Goal: Task Accomplishment & Management: Manage account settings

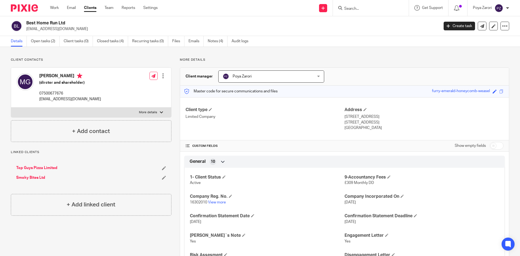
click at [91, 9] on link "Clients" at bounding box center [90, 7] width 12 height 5
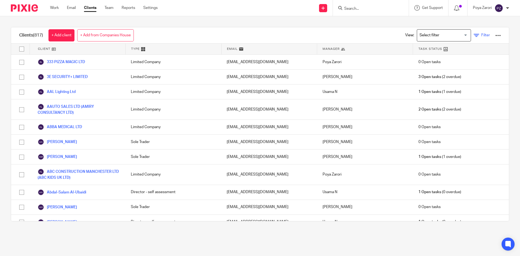
click at [481, 35] on span "Filter" at bounding box center [485, 35] width 9 height 4
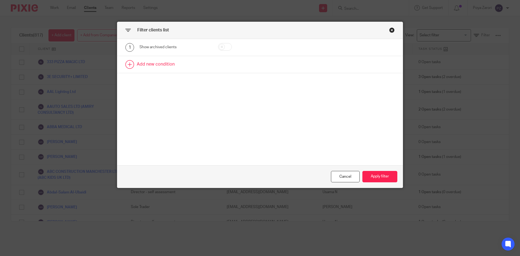
click at [160, 61] on link at bounding box center [259, 64] width 285 height 17
click at [203, 68] on div "Field" at bounding box center [174, 66] width 70 height 12
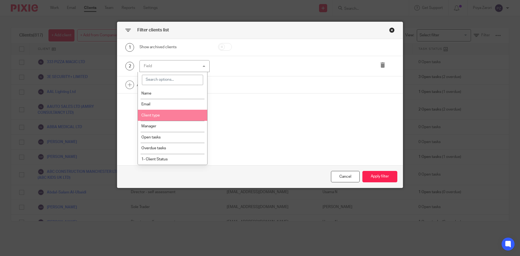
drag, startPoint x: 165, startPoint y: 115, endPoint x: 171, endPoint y: 114, distance: 6.6
click at [165, 115] on li "Client type" at bounding box center [173, 115] width 70 height 11
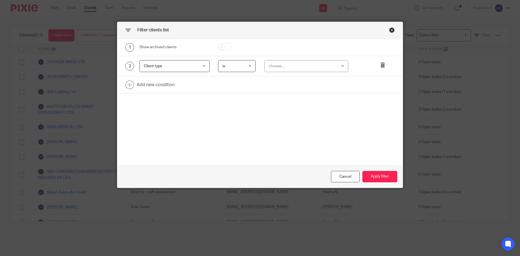
click at [291, 63] on div "choose..." at bounding box center [300, 65] width 64 height 11
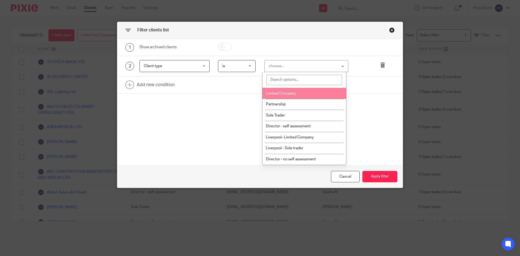
click at [286, 95] on li "Limited Company" at bounding box center [304, 93] width 84 height 11
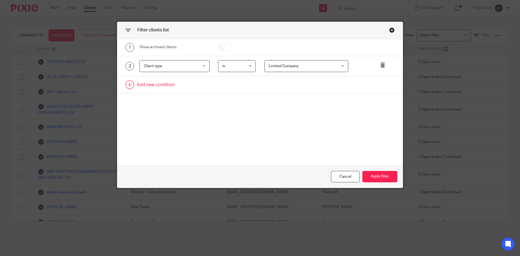
click at [169, 87] on link at bounding box center [259, 84] width 285 height 17
click at [199, 88] on div "Field" at bounding box center [174, 86] width 70 height 12
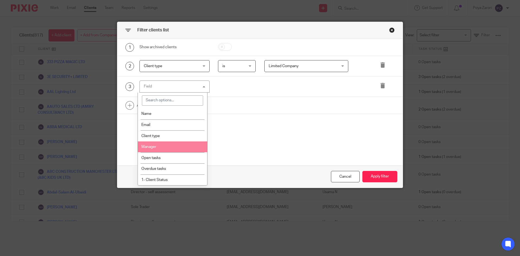
click at [160, 148] on li "Manager" at bounding box center [173, 146] width 70 height 11
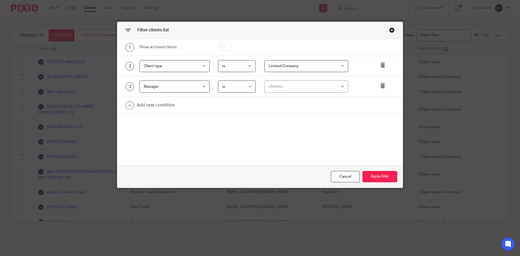
click at [285, 84] on div "choose..." at bounding box center [300, 86] width 64 height 11
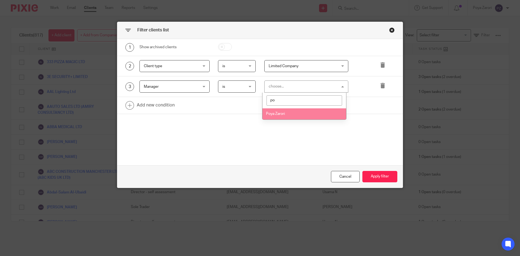
type input "po"
drag, startPoint x: 295, startPoint y: 114, endPoint x: 290, endPoint y: 113, distance: 4.9
click at [295, 114] on li "Poya Zarori" at bounding box center [304, 113] width 84 height 11
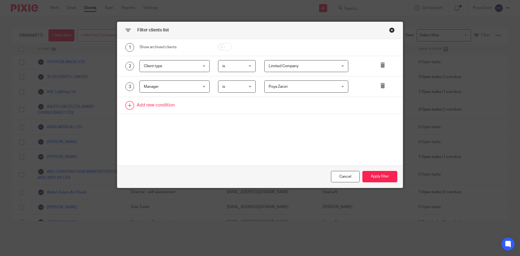
click at [153, 107] on link at bounding box center [259, 105] width 285 height 17
click at [200, 108] on div "Field" at bounding box center [174, 107] width 70 height 12
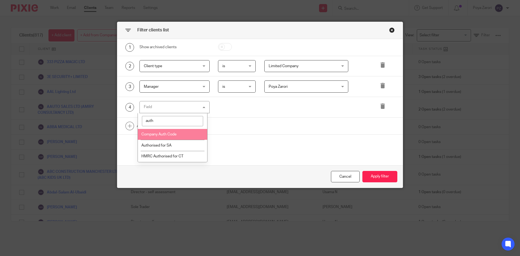
type input "auth"
click at [176, 135] on span "Company Auth Code" at bounding box center [158, 134] width 35 height 4
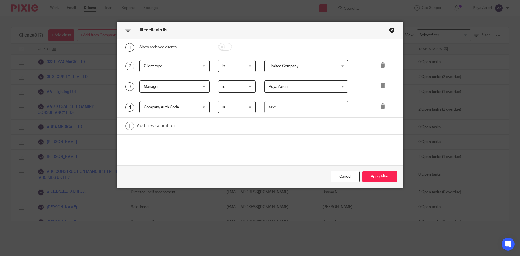
click at [248, 103] on div "is is" at bounding box center [237, 107] width 38 height 12
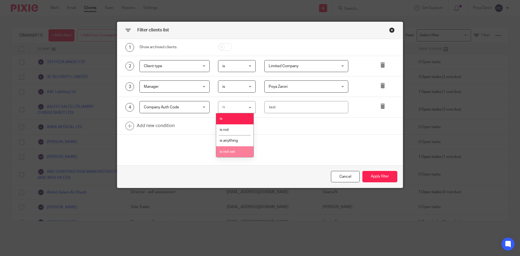
click at [237, 155] on li "is not set" at bounding box center [234, 151] width 37 height 11
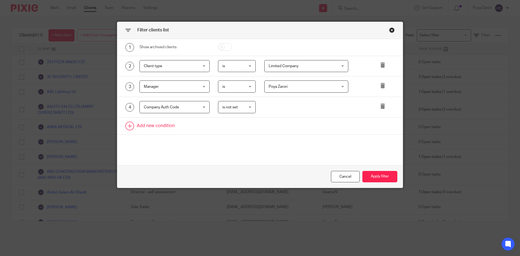
click at [169, 124] on link at bounding box center [259, 125] width 285 height 17
click at [195, 127] on div "Field" at bounding box center [174, 128] width 70 height 12
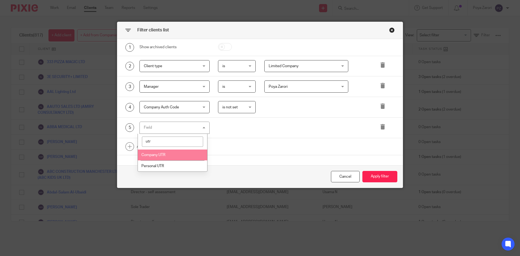
type input "utr"
click at [173, 155] on li "Company UTR" at bounding box center [173, 154] width 70 height 11
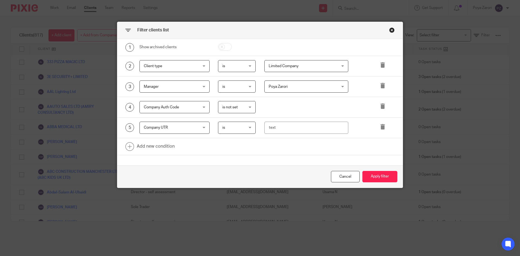
click at [242, 127] on span "is" at bounding box center [235, 127] width 27 height 11
click at [232, 169] on li "is not set" at bounding box center [234, 171] width 37 height 11
click at [382, 179] on button "Apply filter" at bounding box center [379, 177] width 35 height 12
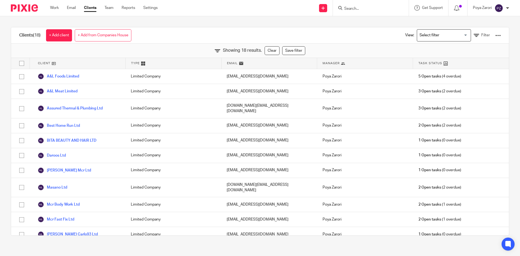
click at [24, 63] on input "checkbox" at bounding box center [22, 63] width 10 height 10
checkbox input "true"
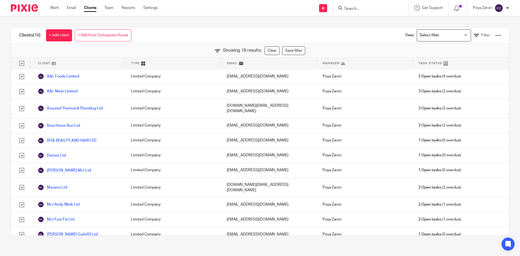
checkbox input "true"
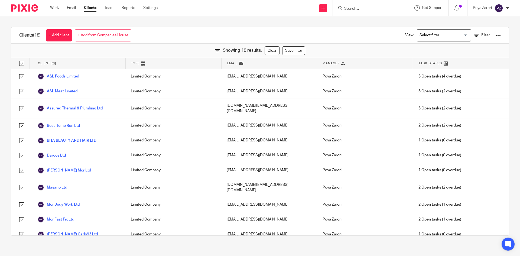
checkbox input "true"
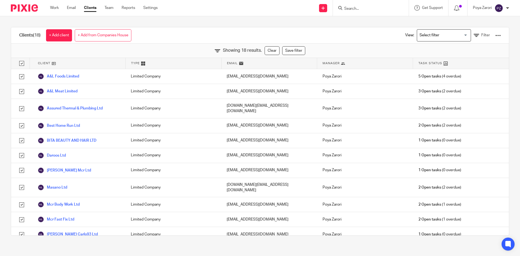
checkbox input "true"
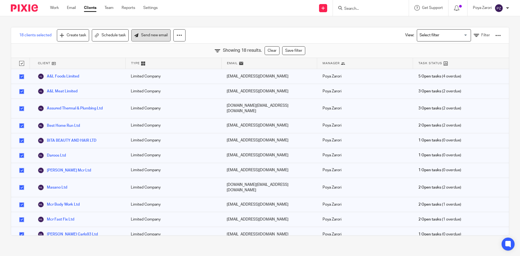
click at [149, 38] on link "Send new email" at bounding box center [150, 35] width 39 height 12
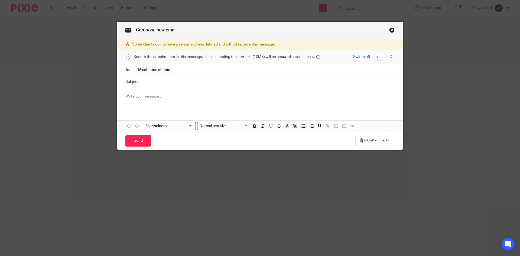
click at [163, 83] on input "Subject:" at bounding box center [268, 82] width 252 height 12
paste input "URGENT: Missing Company Documents Required for Your Accounting & Tax Filing"
type input "URGENT: Missing Company Documents Required for Your Accounting & Tax Filing"
click at [139, 94] on p at bounding box center [259, 96] width 269 height 5
drag, startPoint x: 132, startPoint y: 94, endPoint x: 136, endPoint y: 95, distance: 3.8
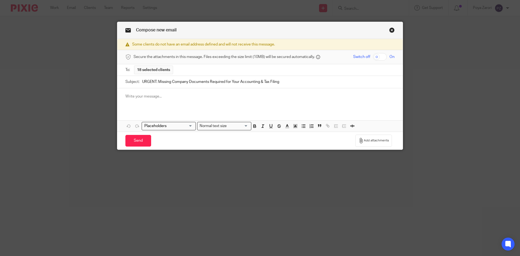
click at [132, 94] on p at bounding box center [259, 96] width 269 height 5
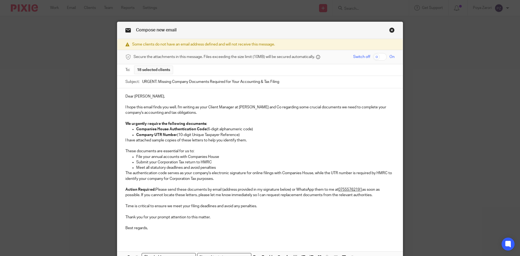
click at [140, 95] on p "Dear Hadi," at bounding box center [259, 96] width 269 height 5
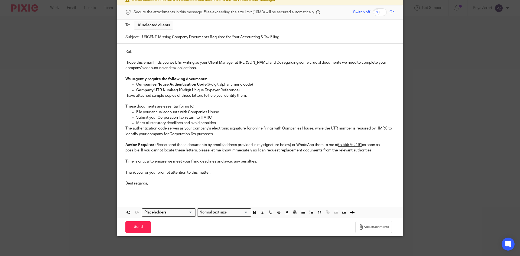
scroll to position [47, 0]
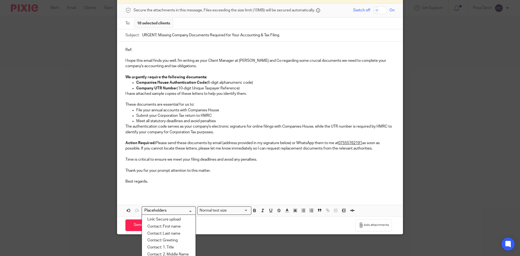
click at [189, 211] on input "Search for option" at bounding box center [167, 211] width 50 height 6
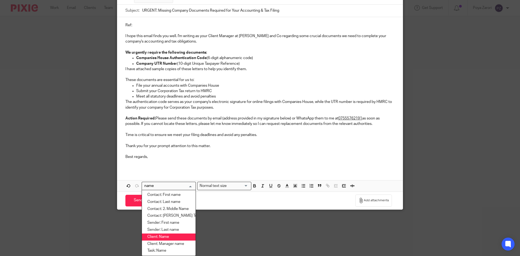
click at [169, 237] on li "Client: Name" at bounding box center [169, 236] width 54 height 7
type input "name"
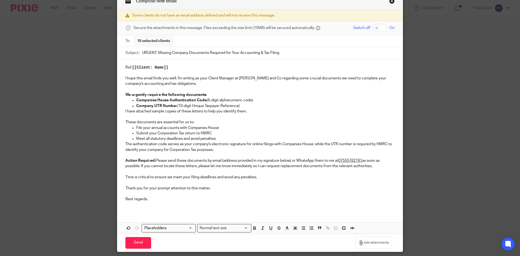
scroll to position [19, 0]
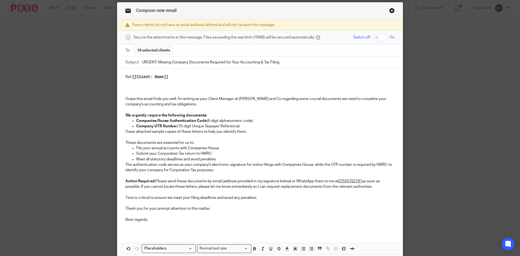
click at [188, 248] on input "Search for option" at bounding box center [167, 248] width 50 height 6
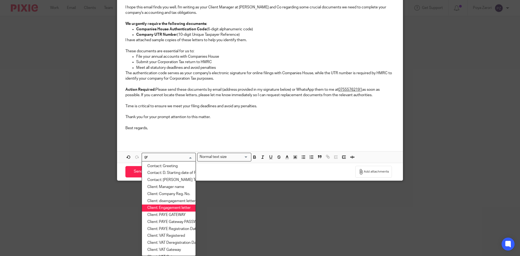
scroll to position [57, 0]
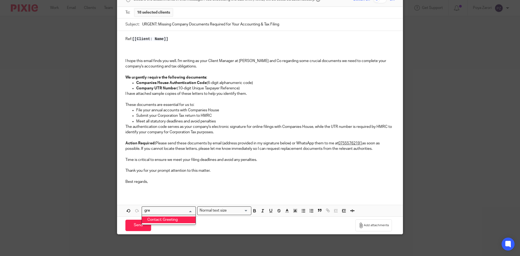
click at [182, 218] on li "Contact: Greeting" at bounding box center [169, 219] width 54 height 7
type input "gre"
click at [210, 77] on p "We urgently require the following documents:" at bounding box center [259, 77] width 269 height 5
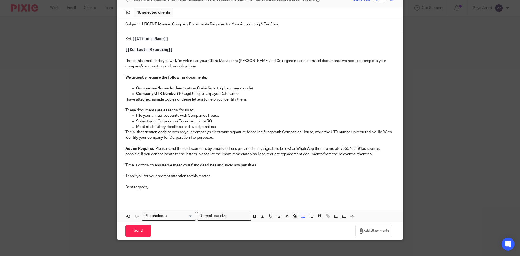
click at [247, 95] on p "Company UTR Number (10-digit Unique Taxpayer Reference)" at bounding box center [265, 93] width 258 height 5
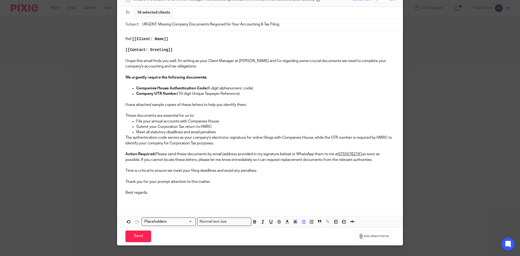
click at [196, 114] on p "These documents are essential for us to:" at bounding box center [259, 115] width 269 height 5
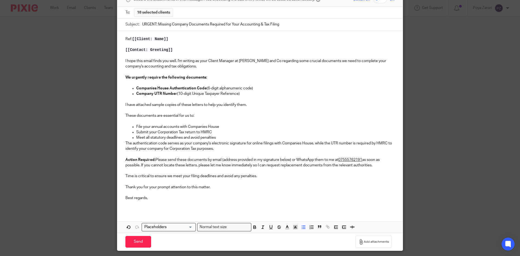
click at [219, 138] on p "Meet all statutory deadlines and avoid penalties" at bounding box center [265, 137] width 258 height 5
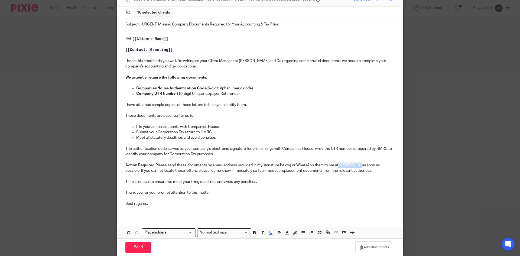
drag, startPoint x: 363, startPoint y: 164, endPoint x: 339, endPoint y: 162, distance: 23.9
click at [339, 162] on p "Action Required: Please send these documents by email (address provided in my s…" at bounding box center [259, 167] width 269 height 11
click at [252, 232] on icon "button" at bounding box center [254, 232] width 5 height 5
click at [298, 211] on p at bounding box center [259, 208] width 269 height 5
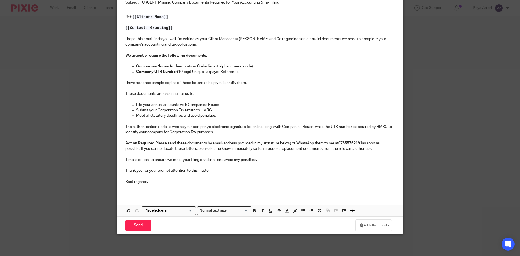
click at [154, 182] on p "Best regards," at bounding box center [259, 181] width 269 height 5
click at [123, 192] on div "Ref: [[Client: Name]] [[Contact: Greeting]] I hope this email finds you well. I…" at bounding box center [259, 101] width 285 height 185
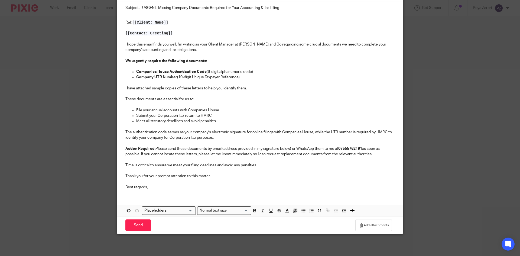
click at [133, 194] on div "Ref: [[Client: Name]] [[Contact: Greeting]] I hope this email finds you well. I…" at bounding box center [259, 115] width 285 height 202
click at [155, 190] on div "Ref: [[Client: Name]] [[Contact: Greeting]] I hope this email finds you well. I…" at bounding box center [259, 103] width 285 height 179
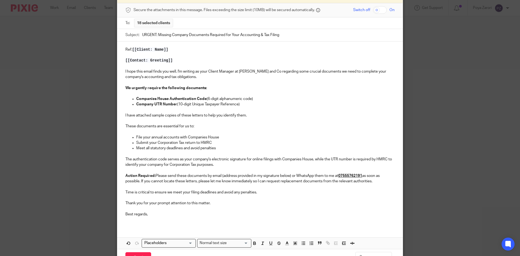
scroll to position [79, 0]
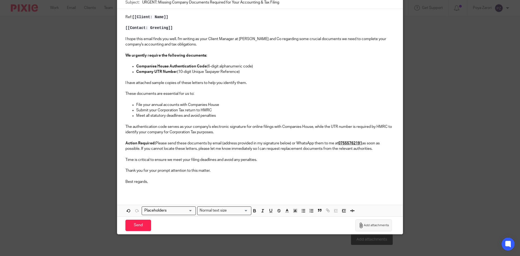
click at [375, 225] on span "Add attachments" at bounding box center [375, 225] width 25 height 4
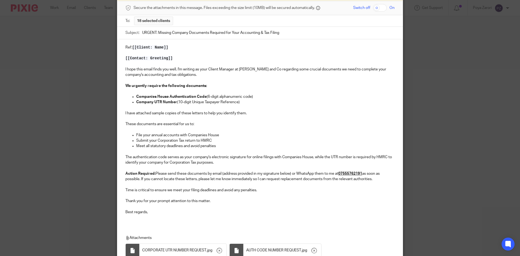
scroll to position [29, 0]
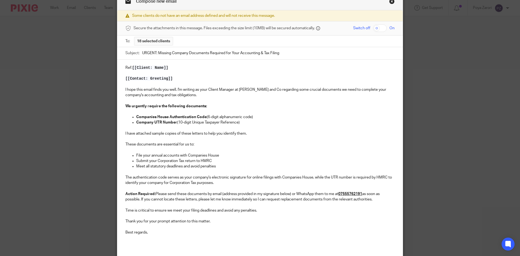
click at [122, 134] on div "Ref: [[Client: Name]] [[Contact: Greeting]] I hope this email finds you well. I…" at bounding box center [259, 152] width 285 height 185
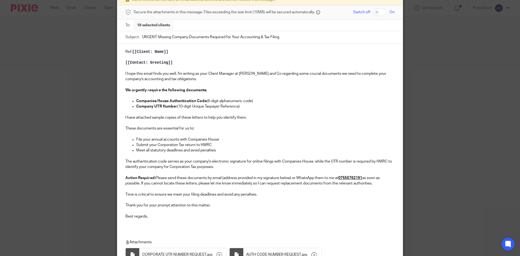
scroll to position [110, 0]
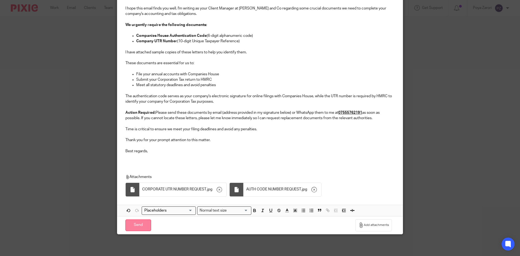
click at [136, 222] on input "Send" at bounding box center [138, 225] width 26 height 12
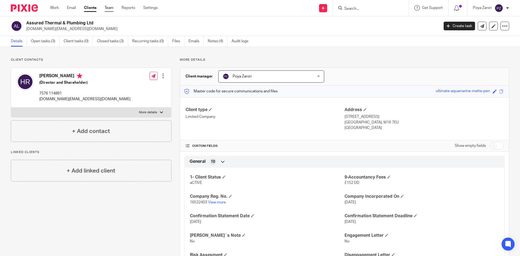
click at [107, 6] on link "Team" at bounding box center [108, 7] width 9 height 5
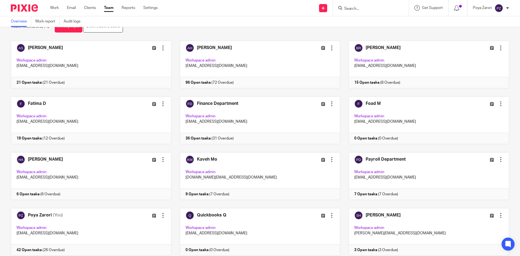
scroll to position [27, 0]
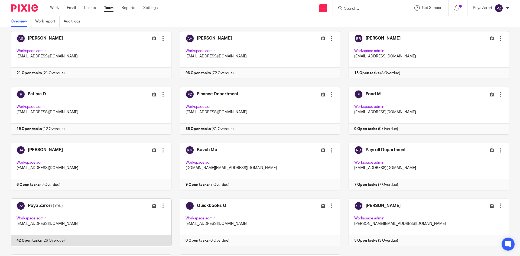
click at [119, 213] on link at bounding box center [86, 222] width 169 height 48
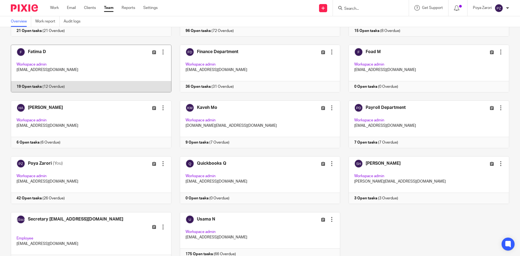
scroll to position [99, 0]
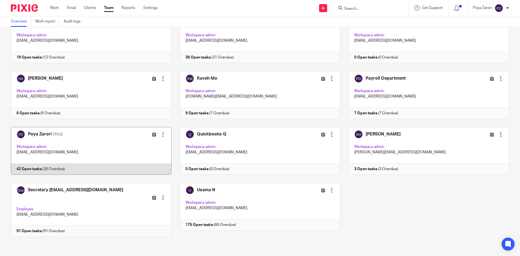
click at [162, 134] on div at bounding box center [162, 134] width 5 height 5
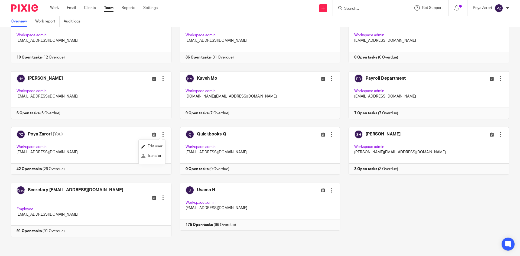
click at [153, 146] on span "Edit user" at bounding box center [154, 146] width 15 height 4
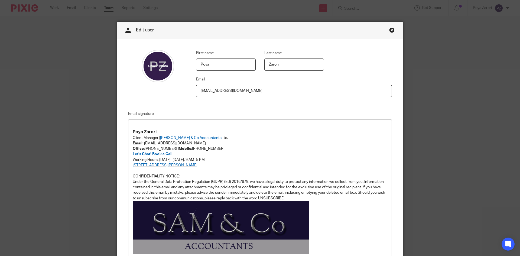
click at [389, 29] on link "Close this dialog window" at bounding box center [391, 30] width 5 height 7
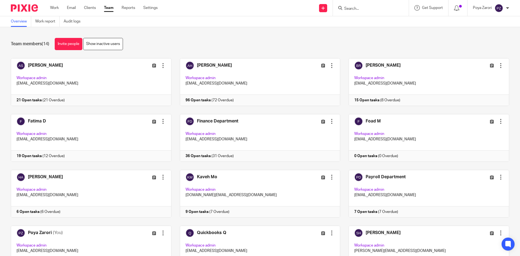
click at [357, 8] on input "Search" at bounding box center [367, 8] width 49 height 5
click at [355, 10] on input "Search" at bounding box center [367, 8] width 49 height 5
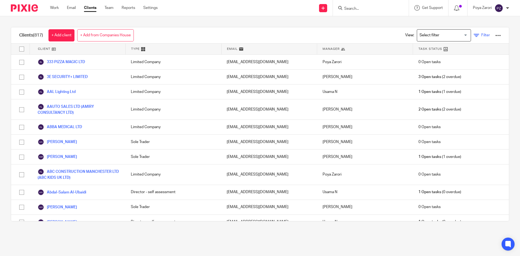
click at [473, 35] on link "Filter" at bounding box center [481, 35] width 16 height 6
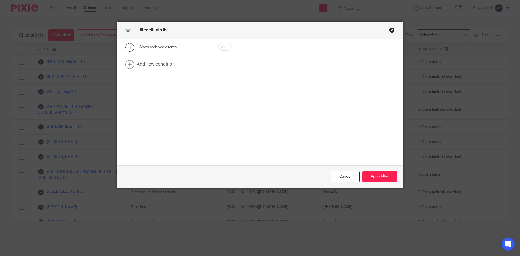
click at [389, 29] on div "Close this dialog window" at bounding box center [391, 29] width 5 height 5
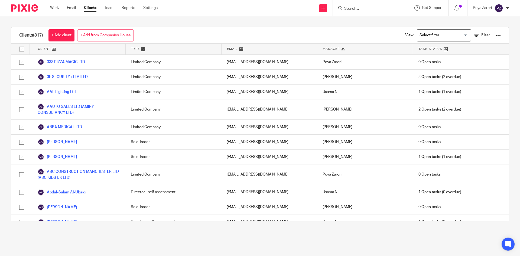
click at [357, 10] on input "Search" at bounding box center [367, 8] width 49 height 5
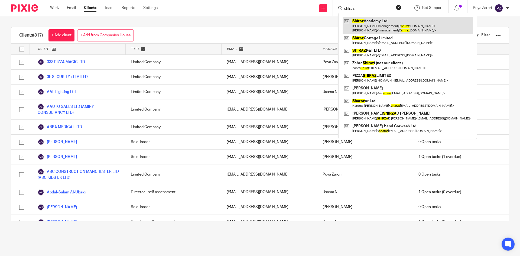
type input "shiraz"
click at [382, 27] on link at bounding box center [407, 25] width 130 height 17
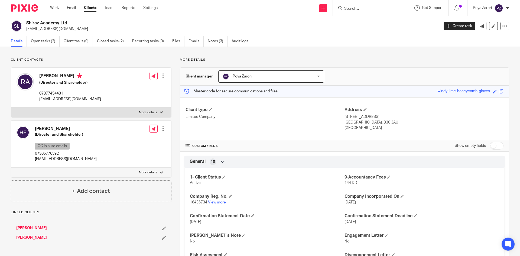
click at [51, 21] on h2 "Shiraz Academy Ltd" at bounding box center [189, 23] width 327 height 6
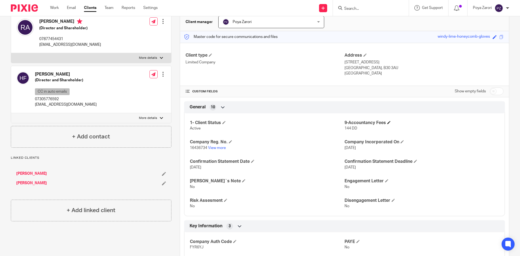
scroll to position [54, 0]
click at [490, 93] on input "checkbox" at bounding box center [496, 92] width 14 height 8
checkbox input "true"
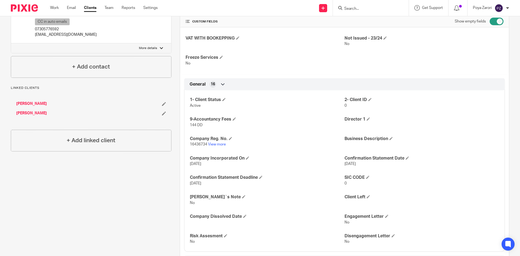
scroll to position [135, 0]
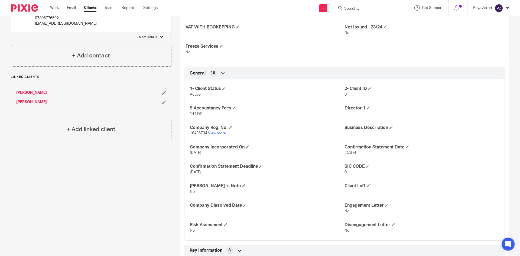
click at [219, 133] on link "View more" at bounding box center [217, 133] width 18 height 4
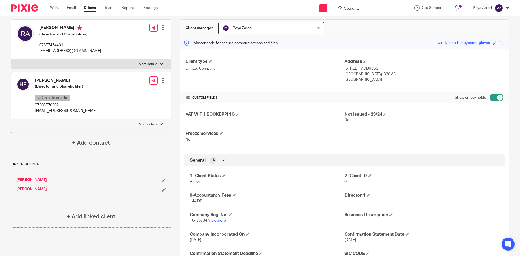
scroll to position [0, 0]
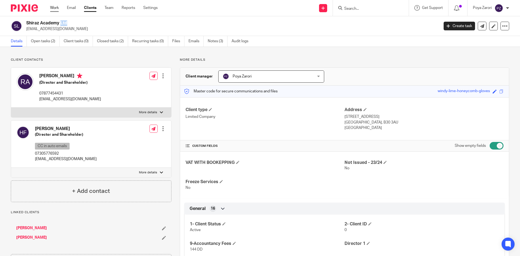
click at [57, 6] on link "Work" at bounding box center [54, 7] width 9 height 5
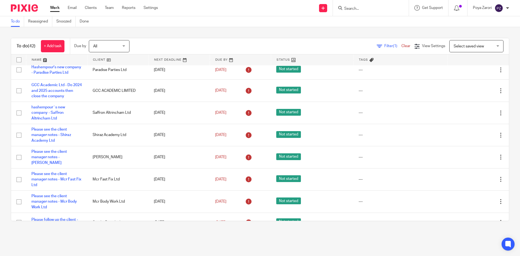
scroll to position [732, 0]
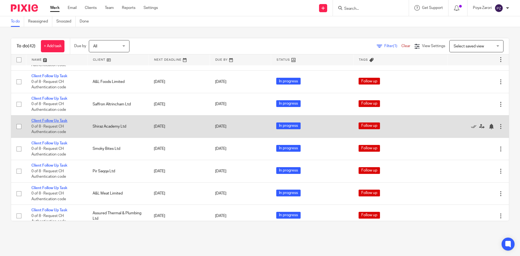
click at [61, 123] on link "Client Follow Up Task" at bounding box center [49, 121] width 36 height 4
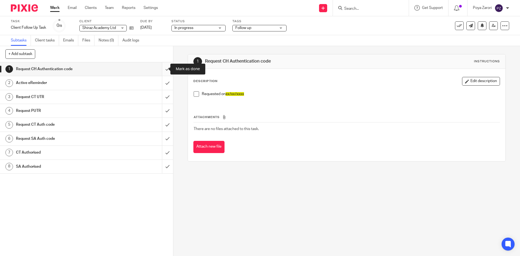
click at [164, 68] on input "submit" at bounding box center [86, 69] width 173 height 14
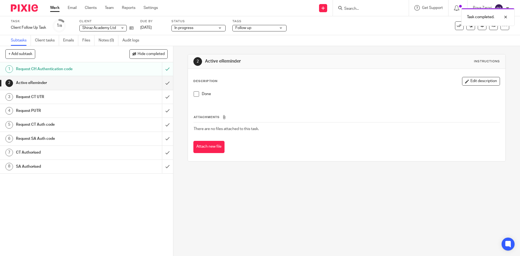
click at [195, 96] on span at bounding box center [196, 93] width 5 height 5
click at [162, 84] on input "submit" at bounding box center [86, 83] width 173 height 14
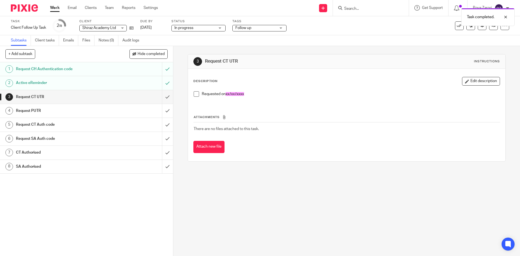
click at [121, 86] on div "Active eReminder" at bounding box center [86, 83] width 140 height 8
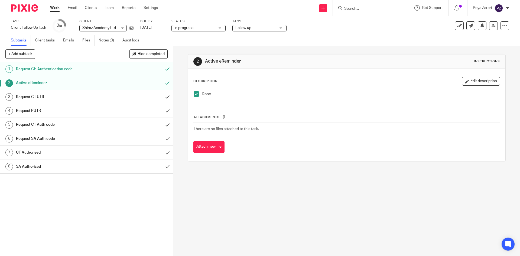
click at [66, 99] on h1 "Request CT UTR" at bounding box center [63, 97] width 94 height 8
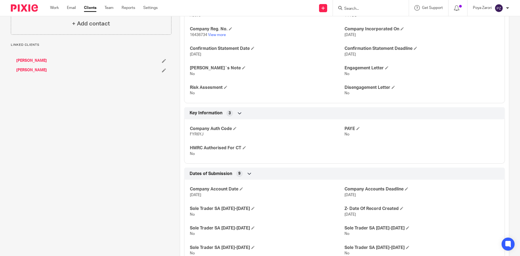
scroll to position [209, 0]
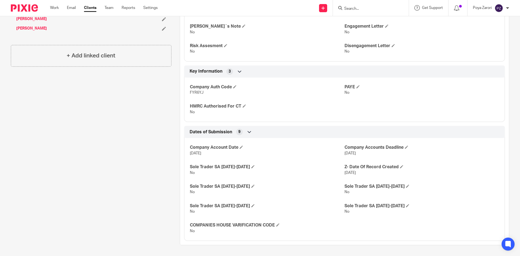
click at [196, 93] on span "FYR6YJ" at bounding box center [197, 93] width 14 height 4
copy span "FYR6YJ"
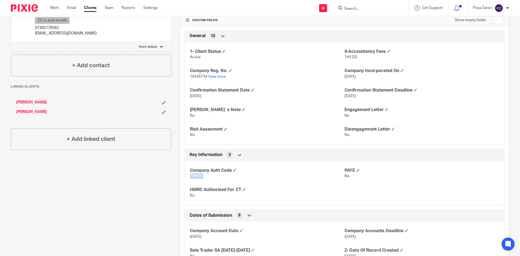
scroll to position [19, 0]
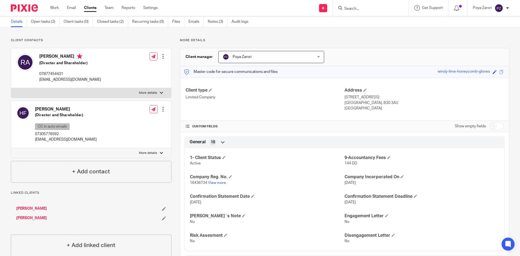
click at [150, 93] on p "More details" at bounding box center [148, 93] width 18 height 4
click at [11, 88] on input "More details" at bounding box center [11, 88] width 0 height 0
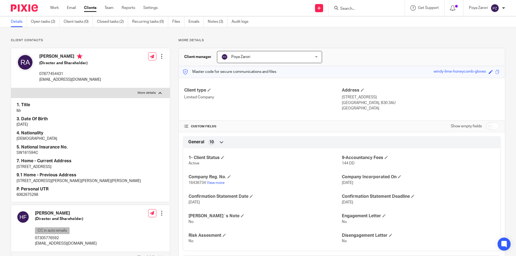
click at [150, 93] on p "More details" at bounding box center [146, 93] width 18 height 4
click at [11, 88] on input "More details" at bounding box center [11, 88] width 0 height 0
checkbox input "false"
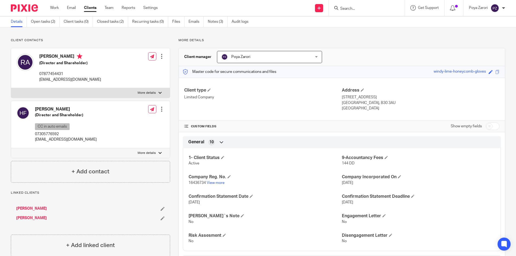
click at [151, 152] on p "More details" at bounding box center [146, 153] width 18 height 4
click at [11, 148] on input "More details" at bounding box center [11, 148] width 0 height 0
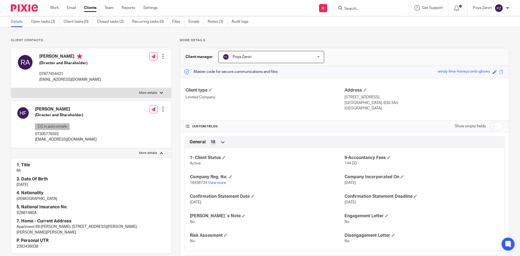
click at [151, 152] on p "More details" at bounding box center [148, 153] width 18 height 4
click at [11, 148] on input "More details" at bounding box center [11, 148] width 0 height 0
checkbox input "false"
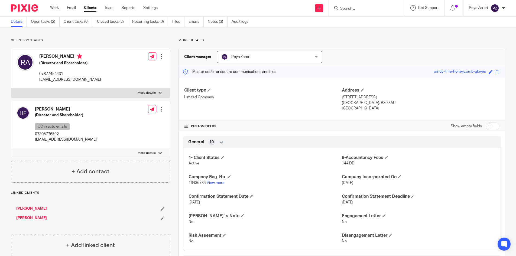
click at [149, 91] on p "More details" at bounding box center [146, 93] width 18 height 4
click at [11, 88] on input "More details" at bounding box center [11, 88] width 0 height 0
checkbox input "true"
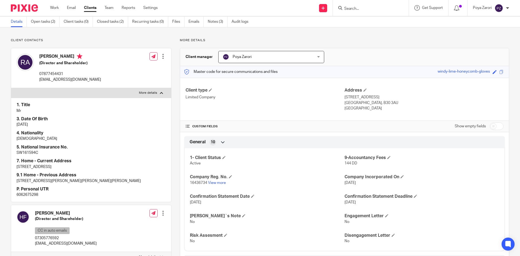
click at [25, 194] on p "6062675298" at bounding box center [91, 194] width 149 height 5
click at [24, 194] on p "6062675298" at bounding box center [91, 194] width 149 height 5
copy p "6062675298"
drag, startPoint x: 65, startPoint y: 57, endPoint x: 40, endPoint y: 57, distance: 24.6
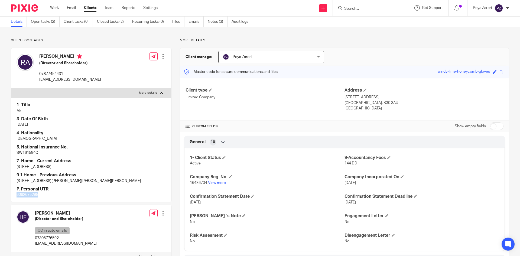
click at [40, 57] on h4 "[PERSON_NAME]" at bounding box center [70, 57] width 62 height 7
copy h4 "[PERSON_NAME]"
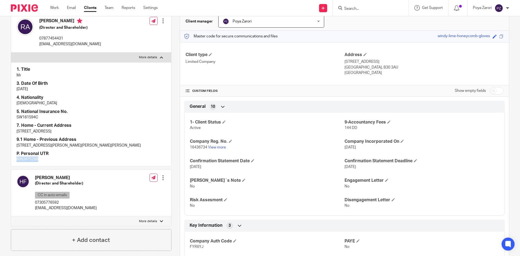
scroll to position [162, 0]
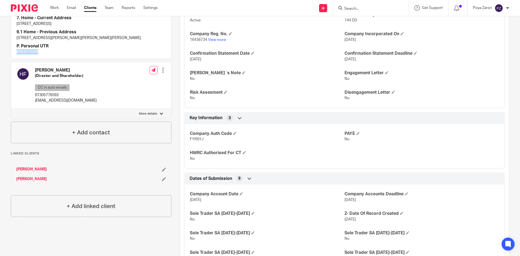
click at [143, 110] on label "More details" at bounding box center [91, 114] width 160 height 10
click at [11, 109] on input "More details" at bounding box center [11, 109] width 0 height 0
checkbox input "true"
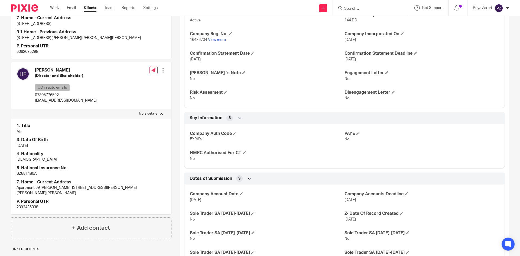
click at [29, 204] on p "2392436038" at bounding box center [91, 206] width 149 height 5
copy p "2392436038"
drag, startPoint x: 65, startPoint y: 70, endPoint x: 36, endPoint y: 68, distance: 29.3
click at [36, 68] on h4 "[PERSON_NAME]" at bounding box center [66, 70] width 62 height 6
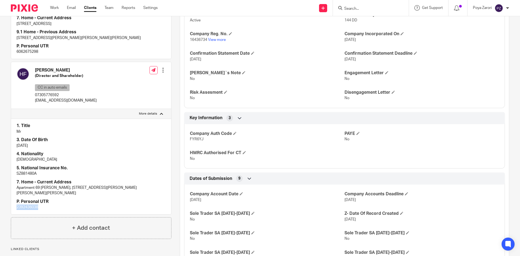
copy h4 "[PERSON_NAME]"
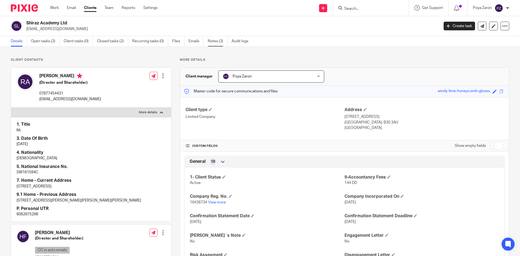
click at [212, 42] on link "Notes (3)" at bounding box center [218, 41] width 20 height 11
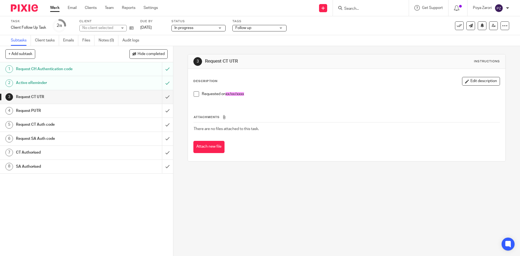
click at [249, 93] on p "Requested on xx/xx/xxxx" at bounding box center [350, 93] width 297 height 5
click at [472, 85] on button "Edit description" at bounding box center [481, 81] width 38 height 9
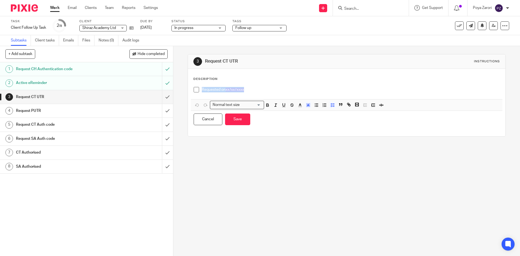
click at [253, 90] on p "Requested on xx/xx/xxxx" at bounding box center [350, 89] width 297 height 5
drag, startPoint x: 242, startPoint y: 88, endPoint x: 245, endPoint y: 89, distance: 2.8
click at [242, 88] on span "xx/xx/xxxx" at bounding box center [234, 90] width 18 height 4
click at [245, 89] on p "Requested on xx/xx/xxxx" at bounding box center [350, 89] width 297 height 5
click at [255, 92] on p "Requested on [DATE]" at bounding box center [350, 89] width 297 height 5
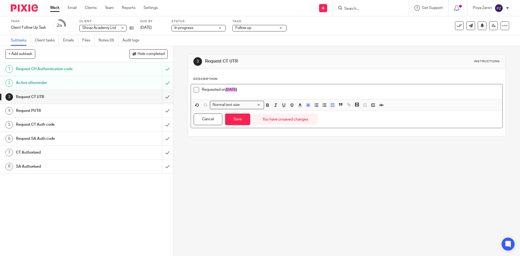
click at [194, 91] on span at bounding box center [196, 89] width 5 height 5
click at [162, 95] on input "submit" at bounding box center [86, 97] width 173 height 14
click at [123, 99] on div "Request CT UTR" at bounding box center [86, 97] width 140 height 8
click at [238, 116] on button "Save" at bounding box center [237, 119] width 25 height 12
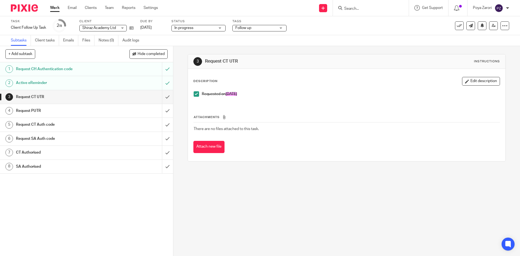
click at [132, 116] on link "4 Request PUTR" at bounding box center [81, 111] width 162 height 14
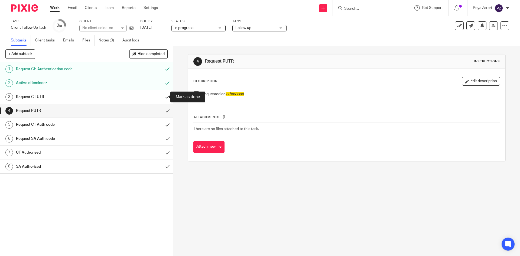
click at [160, 97] on input "submit" at bounding box center [86, 97] width 173 height 14
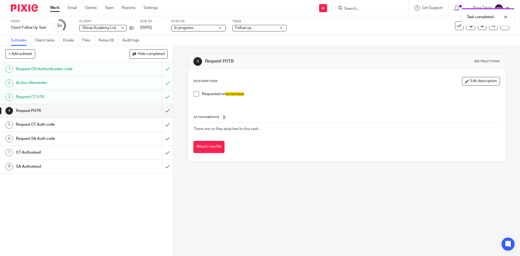
click at [250, 94] on p "Requested on xx/xx/xxxx" at bounding box center [350, 93] width 297 height 5
click at [486, 79] on button "Edit description" at bounding box center [481, 81] width 38 height 9
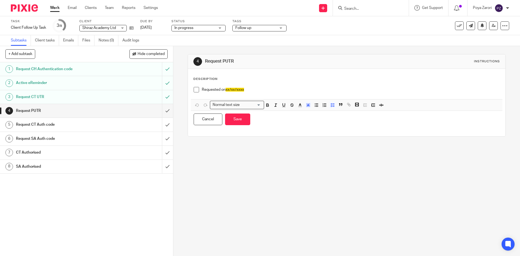
click at [251, 90] on p "Requested on xx/xx/xxxx" at bounding box center [350, 89] width 297 height 5
click at [236, 119] on button "Save" at bounding box center [237, 119] width 25 height 12
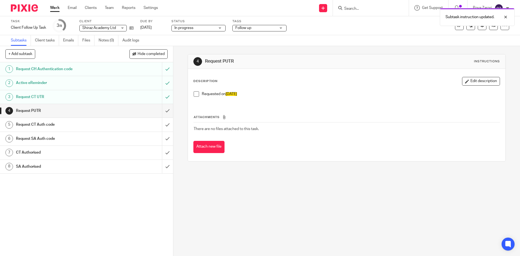
click at [117, 189] on div "1 Request CH Authentication code 2 Active eReminder 3 Request CT UTR 4 Request …" at bounding box center [86, 159] width 173 height 194
click at [163, 96] on input "submit" at bounding box center [86, 97] width 173 height 14
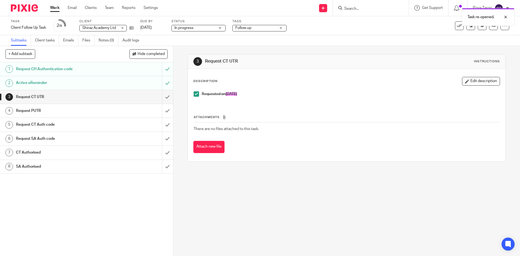
click at [195, 94] on span at bounding box center [196, 93] width 5 height 5
click at [194, 95] on span at bounding box center [196, 93] width 5 height 5
click at [161, 96] on input "submit" at bounding box center [86, 97] width 173 height 14
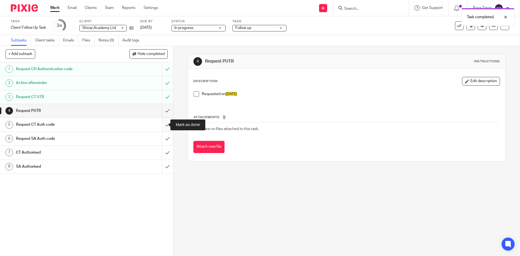
click at [160, 125] on input "submit" at bounding box center [86, 125] width 173 height 14
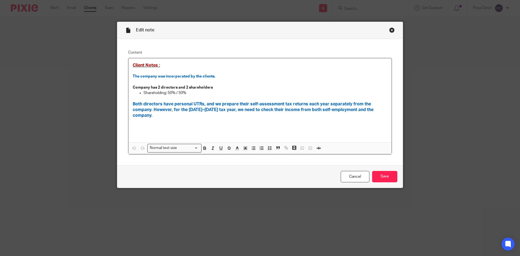
click at [391, 30] on div "Close this dialog window" at bounding box center [391, 29] width 5 height 5
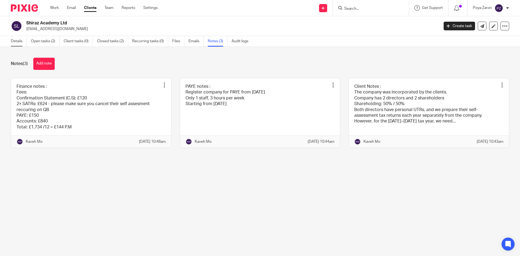
click at [17, 41] on link "Details" at bounding box center [19, 41] width 16 height 11
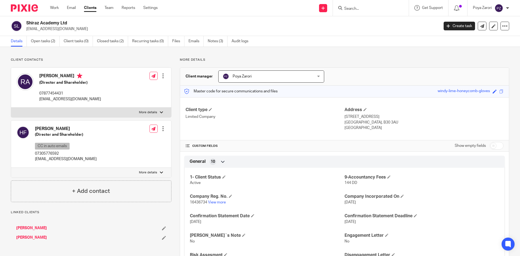
click at [152, 113] on p "More details" at bounding box center [148, 112] width 18 height 4
click at [11, 107] on input "More details" at bounding box center [11, 107] width 0 height 0
checkbox input "true"
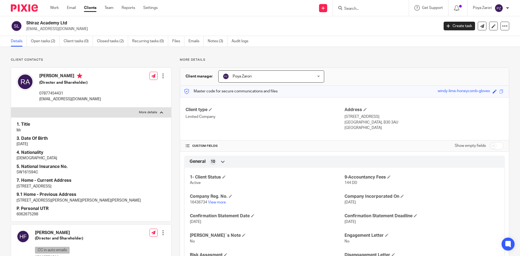
click at [31, 213] on p "6062675298" at bounding box center [91, 213] width 149 height 5
copy p "6062675298"
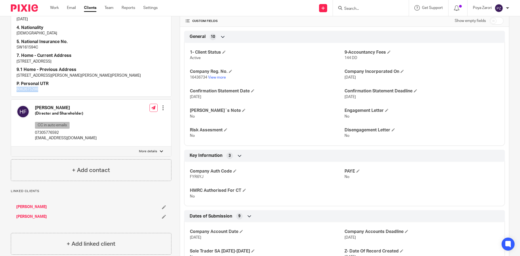
scroll to position [135, 0]
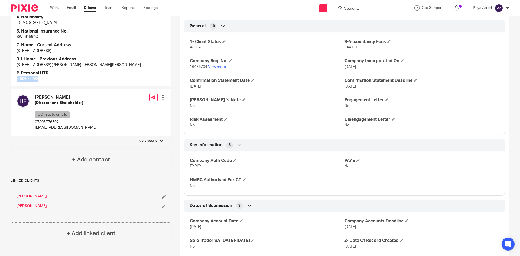
click at [153, 139] on p "More details" at bounding box center [148, 141] width 18 height 4
click at [11, 136] on input "More details" at bounding box center [11, 136] width 0 height 0
checkbox input "true"
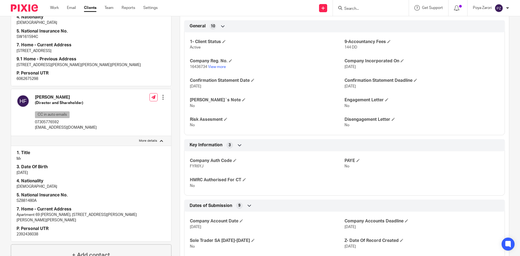
click at [28, 231] on p "2392436038" at bounding box center [91, 233] width 149 height 5
copy p "2392436038"
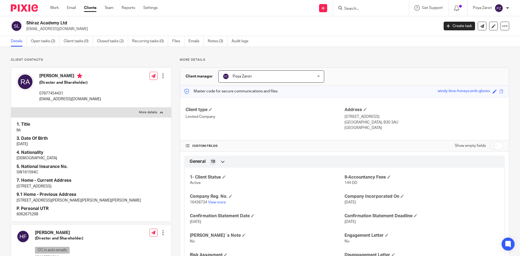
drag, startPoint x: 65, startPoint y: 76, endPoint x: 40, endPoint y: 76, distance: 25.2
click at [40, 76] on h4 "[PERSON_NAME]" at bounding box center [70, 76] width 62 height 7
copy h4 "[PERSON_NAME]"
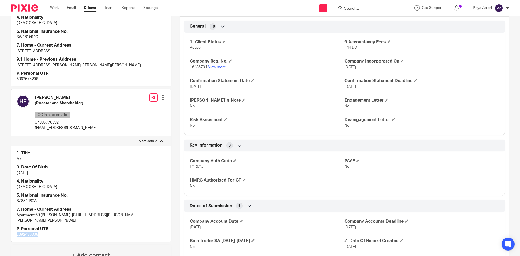
scroll to position [135, 0]
drag, startPoint x: 58, startPoint y: 97, endPoint x: 36, endPoint y: 96, distance: 21.7
click at [36, 96] on h4 "[PERSON_NAME]" at bounding box center [66, 97] width 62 height 6
copy h4 "[PERSON_NAME]"
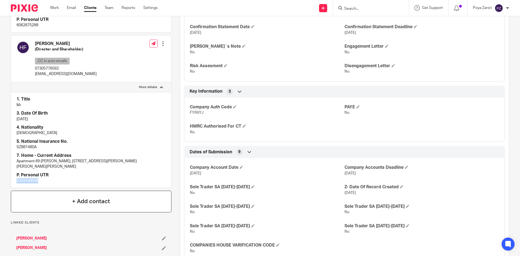
scroll to position [189, 0]
click at [32, 177] on p "2392436038" at bounding box center [91, 179] width 149 height 5
copy p "2392436038"
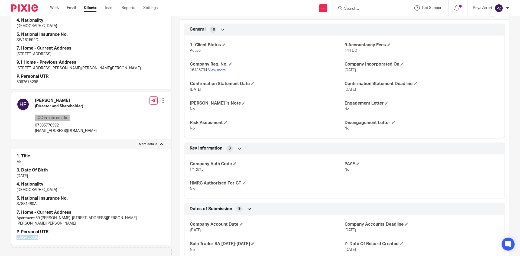
scroll to position [54, 0]
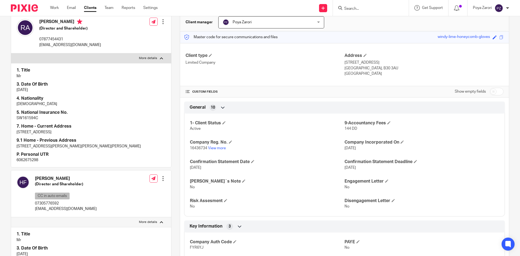
click at [494, 88] on input "checkbox" at bounding box center [496, 92] width 14 height 8
checkbox input "true"
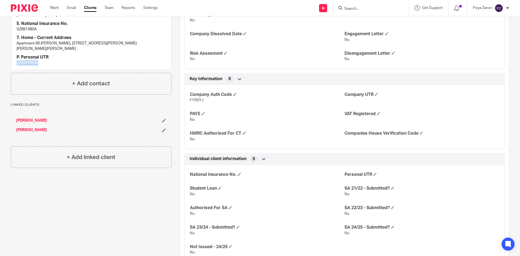
scroll to position [352, 0]
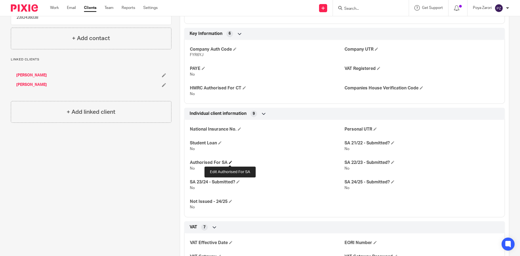
click at [230, 163] on span at bounding box center [230, 161] width 3 height 3
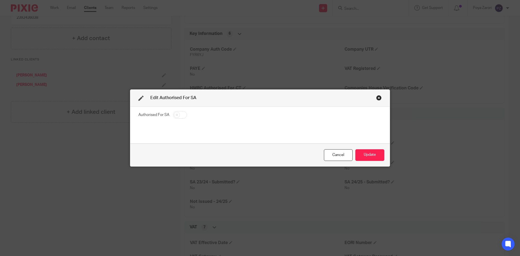
click input "checkbox"
checkbox input "true"
click button "Update"
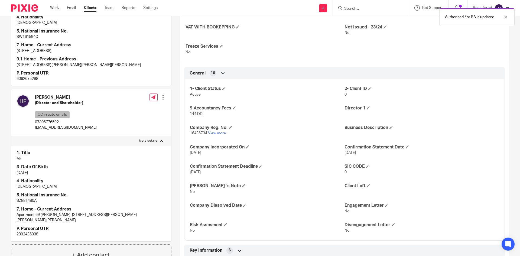
scroll to position [0, 0]
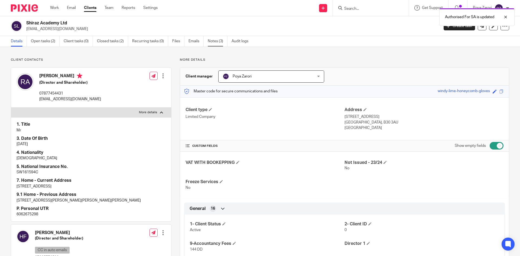
click link "Notes (3)"
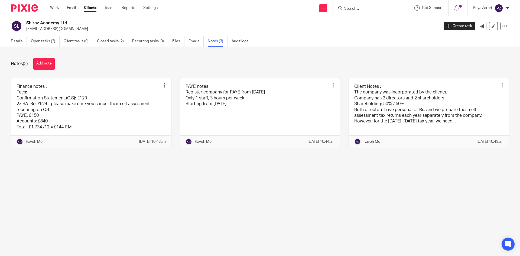
click at [46, 61] on button "Add note" at bounding box center [43, 64] width 21 height 12
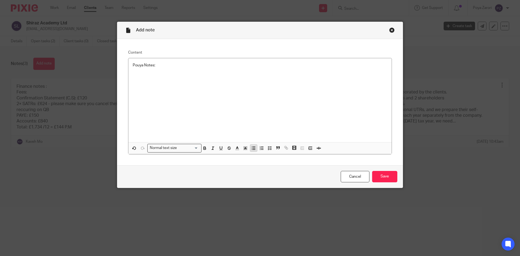
click at [251, 147] on icon "button" at bounding box center [253, 148] width 5 height 5
click at [212, 74] on div "Pouya Notes: Both directors are authorized for SATR" at bounding box center [259, 100] width 263 height 84
click at [379, 177] on input "Save" at bounding box center [384, 177] width 25 height 12
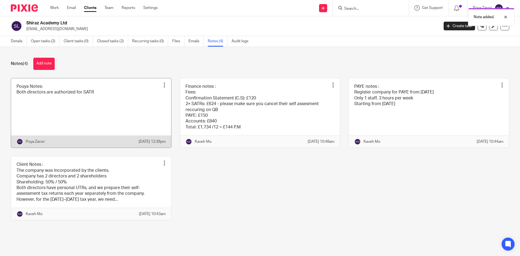
click at [98, 99] on link at bounding box center [91, 113] width 160 height 70
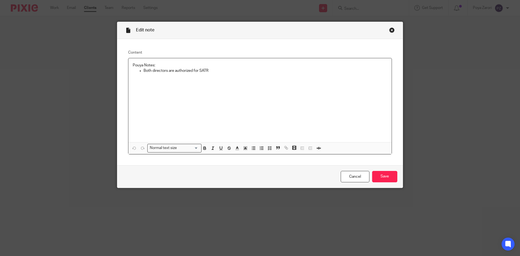
click at [143, 71] on p "Both directors are authorized for SATR" at bounding box center [265, 70] width 244 height 5
drag, startPoint x: 156, startPoint y: 65, endPoint x: 130, endPoint y: 64, distance: 26.3
click at [130, 64] on div "Pouya Notes: 22/08/2025: Both directors are authorized for SATR" at bounding box center [259, 100] width 263 height 84
click at [202, 147] on icon "button" at bounding box center [204, 148] width 5 height 5
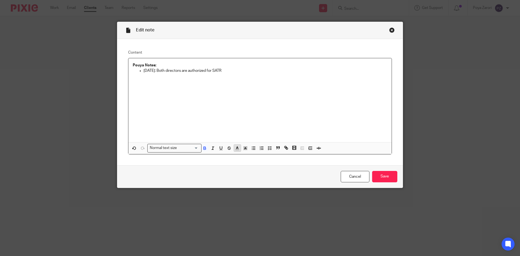
click at [236, 148] on icon "button" at bounding box center [237, 148] width 5 height 5
click at [264, 166] on li "color:#0C797D" at bounding box center [266, 166] width 4 height 4
click at [234, 129] on div "Pouya Notes: 22/08/2025: Both directors are authorized for SATR" at bounding box center [259, 100] width 263 height 84
drag, startPoint x: 163, startPoint y: 71, endPoint x: 141, endPoint y: 71, distance: 21.4
click at [143, 71] on p "22/08/2025: Both directors are authorized for SATR" at bounding box center [265, 70] width 244 height 5
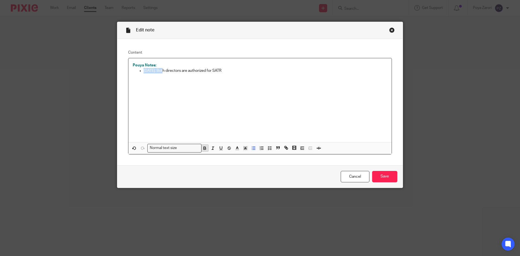
click at [202, 145] on button "button" at bounding box center [204, 148] width 7 height 7
click at [239, 119] on div "Pouya Notes: 22/08/2025: Both directors are authorized for SATR" at bounding box center [259, 100] width 263 height 84
click at [387, 177] on input "Save" at bounding box center [384, 177] width 25 height 12
